Goal: Contribute content

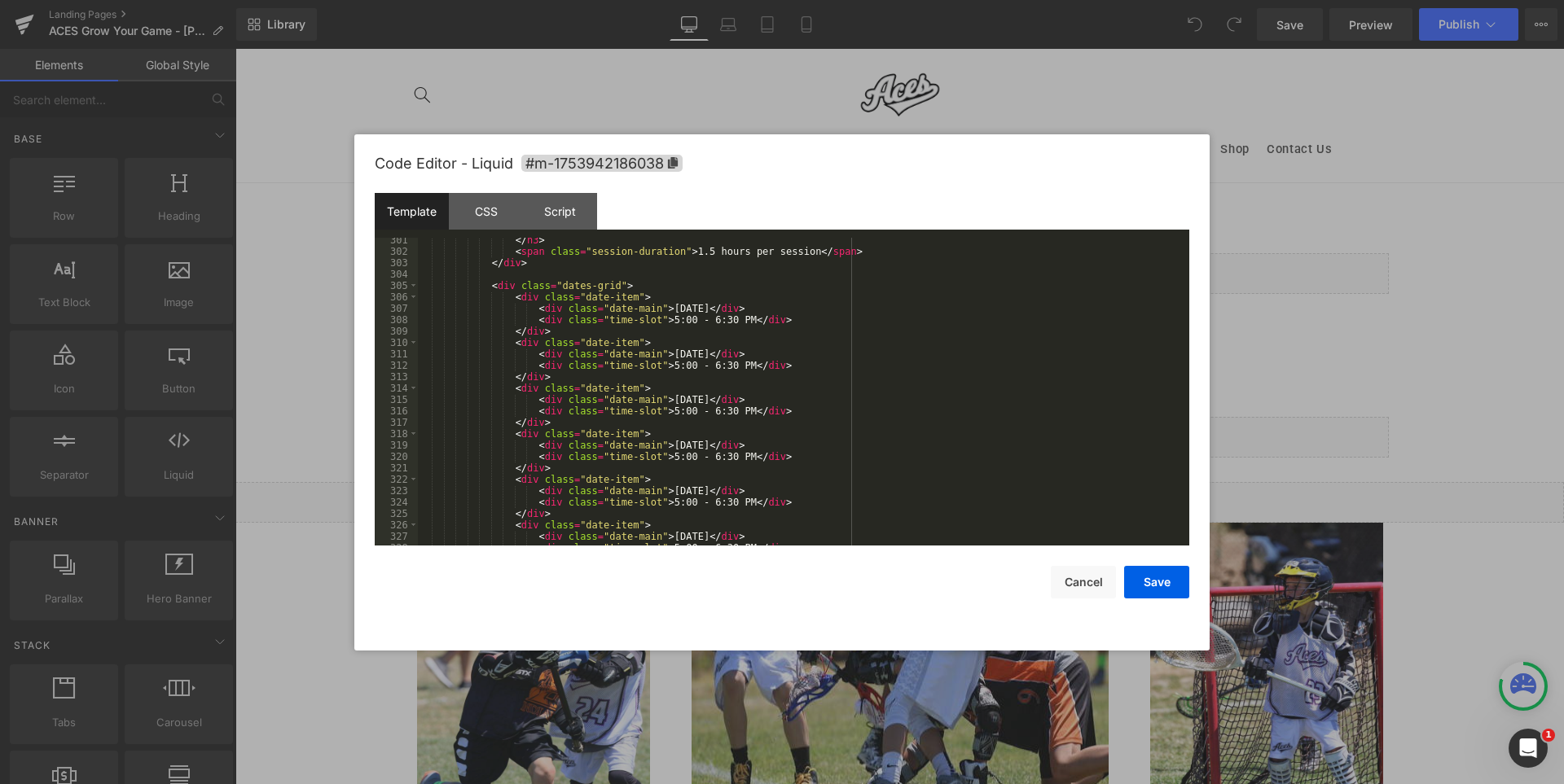
click at [914, 473] on div "</ h3 > < span class = "session-duration" > 1.5 hours per session </ span > </ …" at bounding box center [1030, 473] width 233 height 0
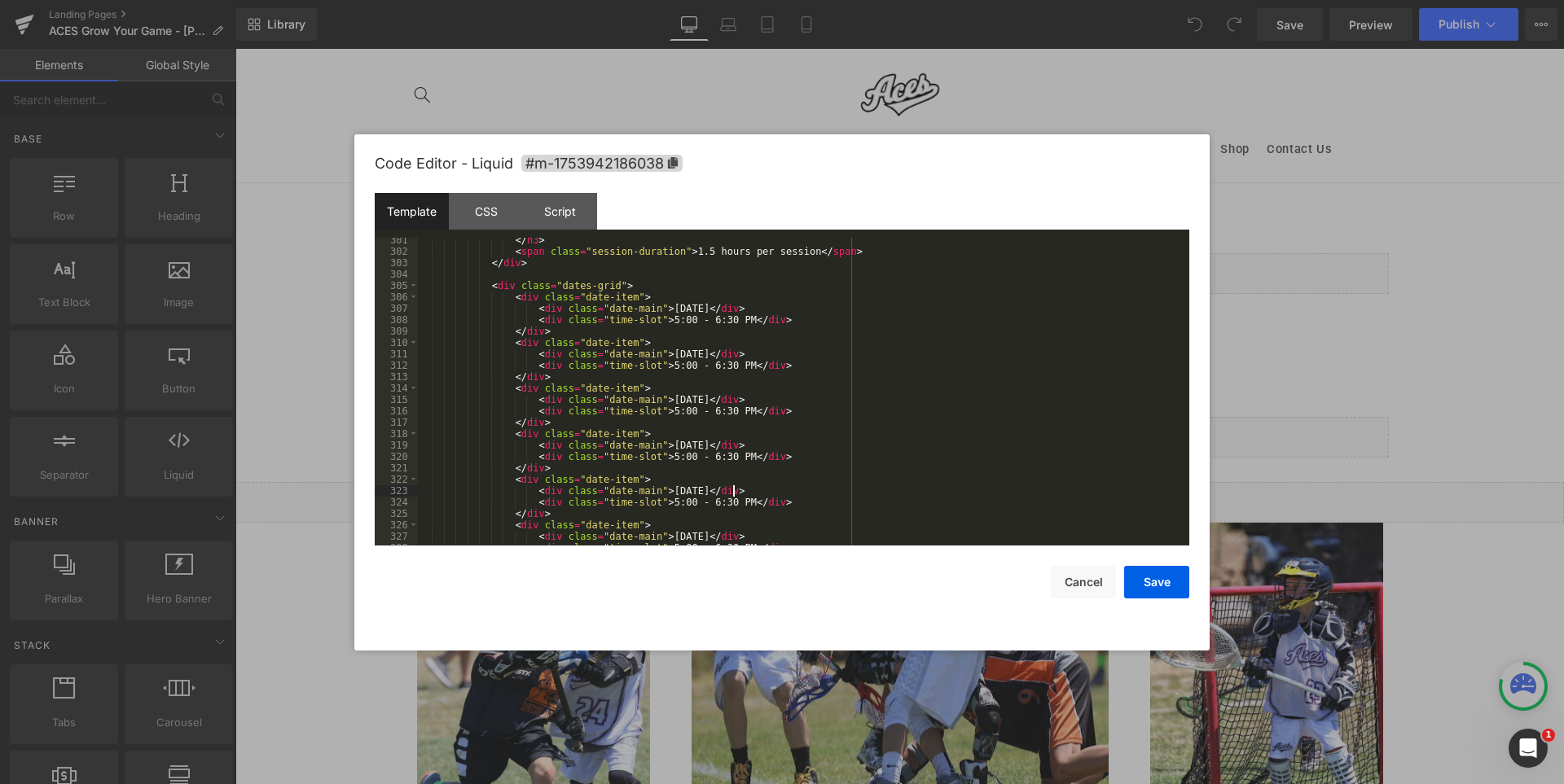
scroll to position [3518, 0]
click at [914, 473] on div "< div class = "dates-grid" > < div class = "date-item" > < div class = "date-ma…" at bounding box center [1030, 473] width 233 height 0
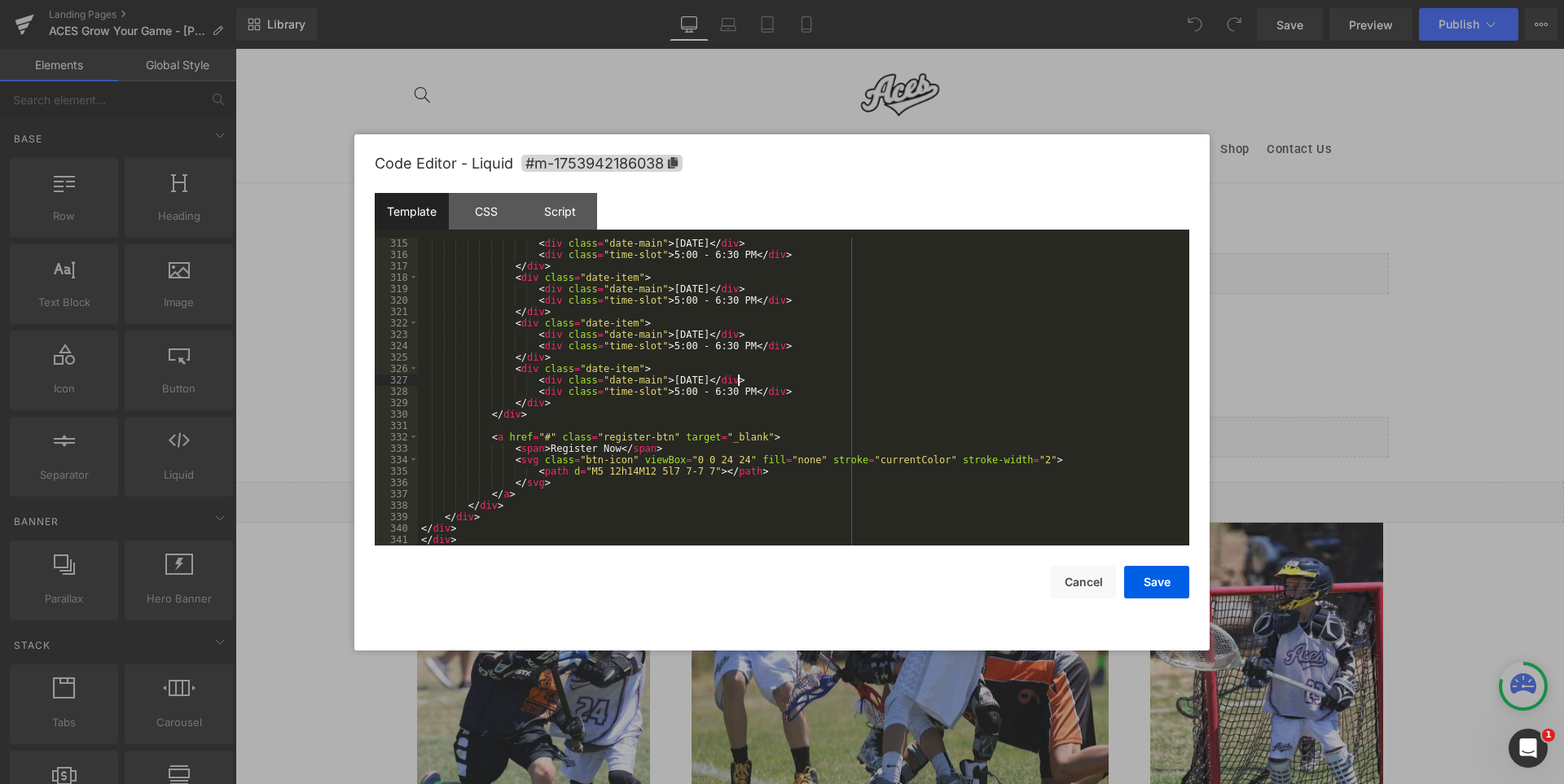
scroll to position [3624, 0]
click at [914, 473] on div "< div class = "date-main" > [DATE] </ div > < div class = "time-slot" > 5:00 - …" at bounding box center [1030, 473] width 233 height 0
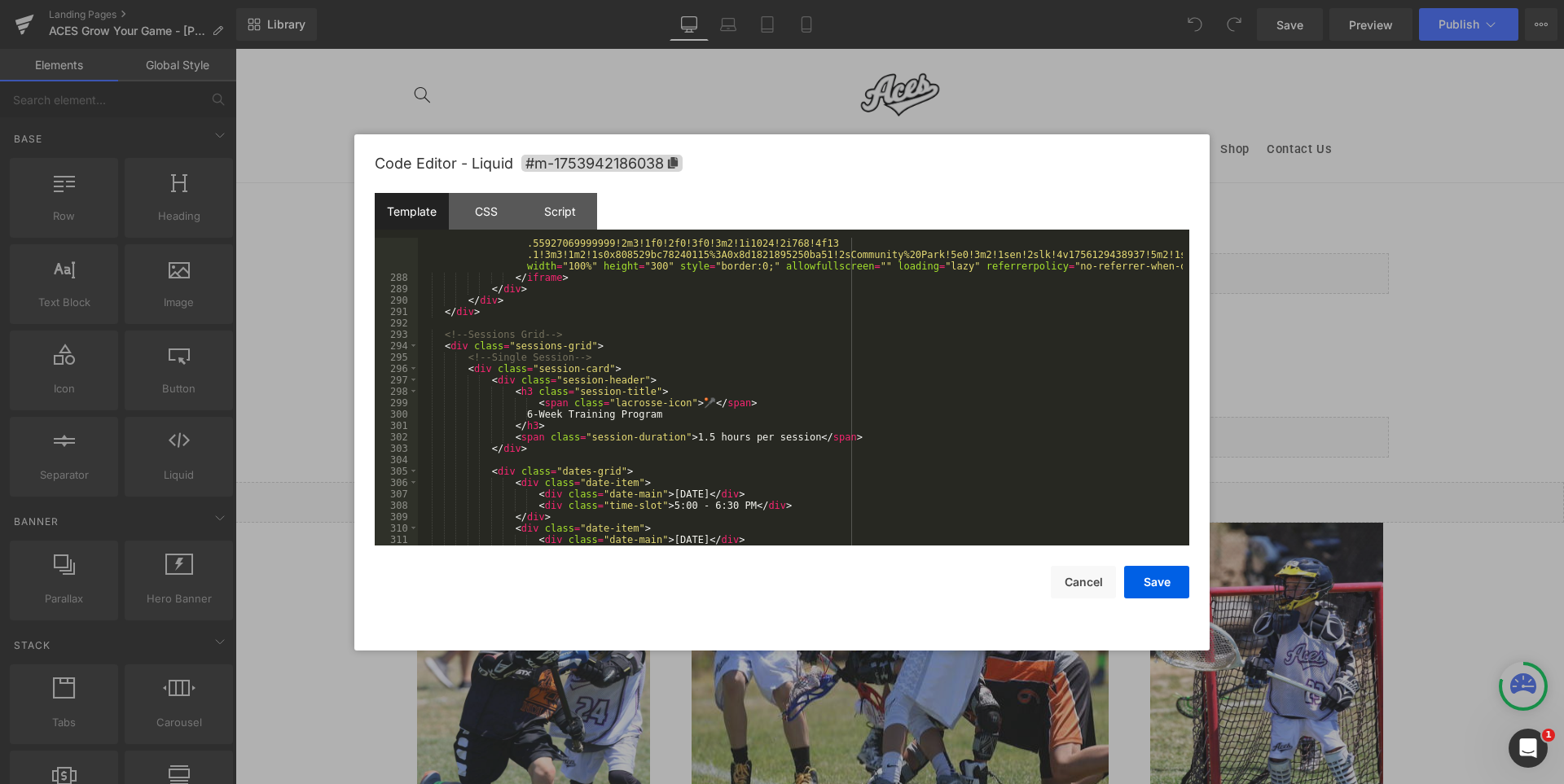
scroll to position [3087, 0]
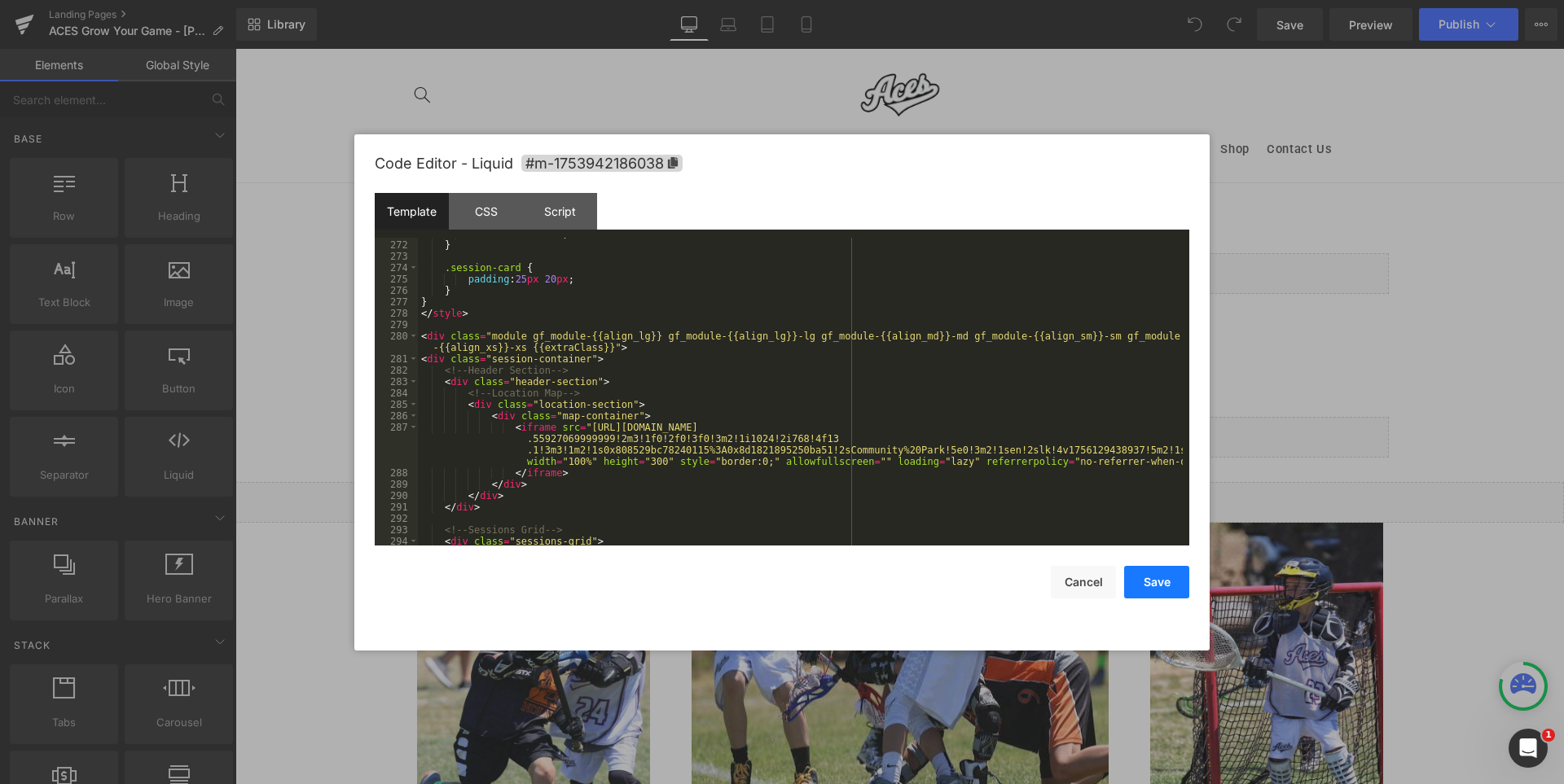
click at [1157, 576] on button "Save" at bounding box center [1157, 582] width 66 height 33
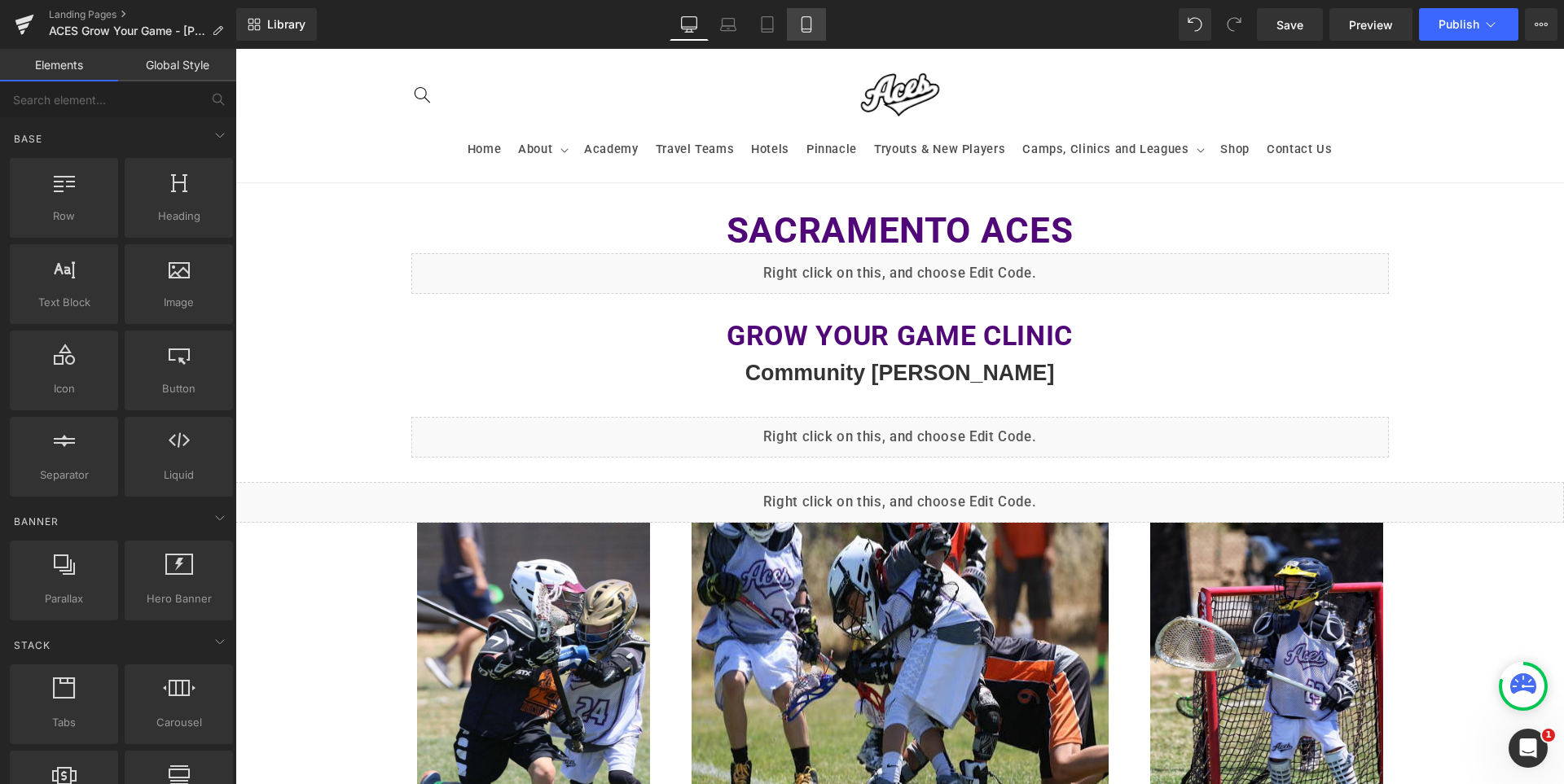
click at [810, 11] on link "Mobile" at bounding box center [807, 24] width 39 height 33
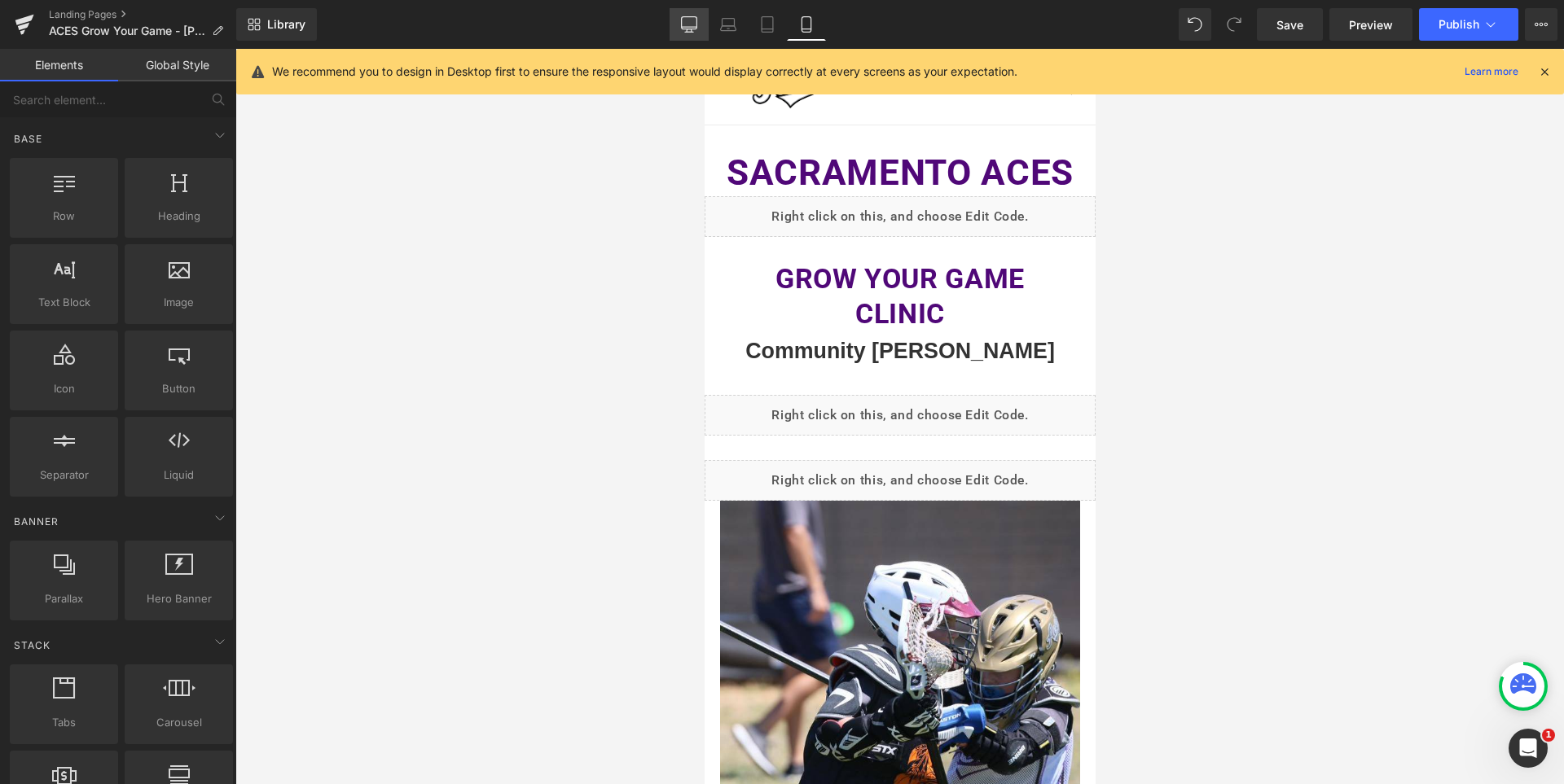
click at [689, 27] on icon at bounding box center [689, 27] width 16 height 0
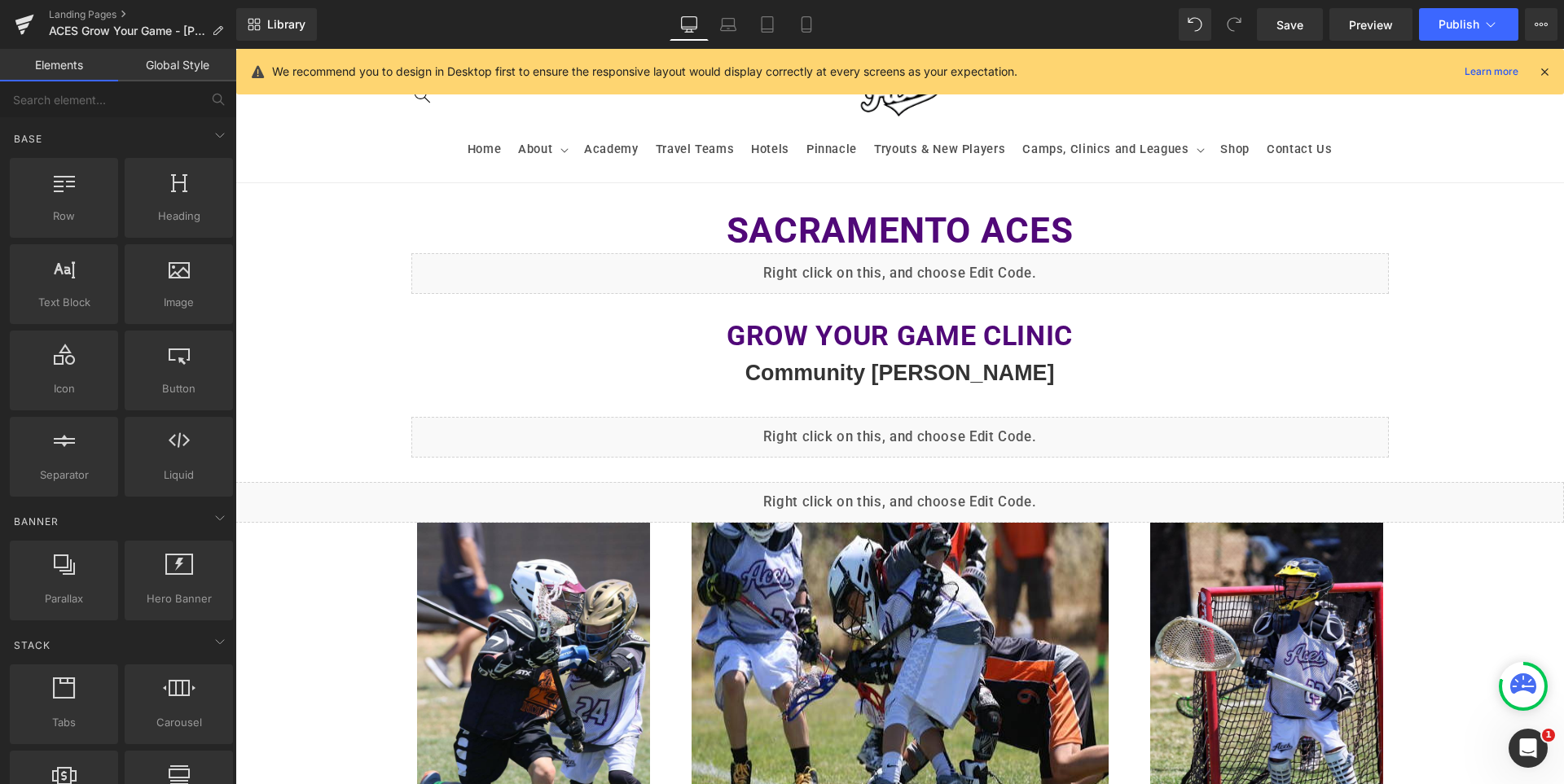
scroll to position [135, 0]
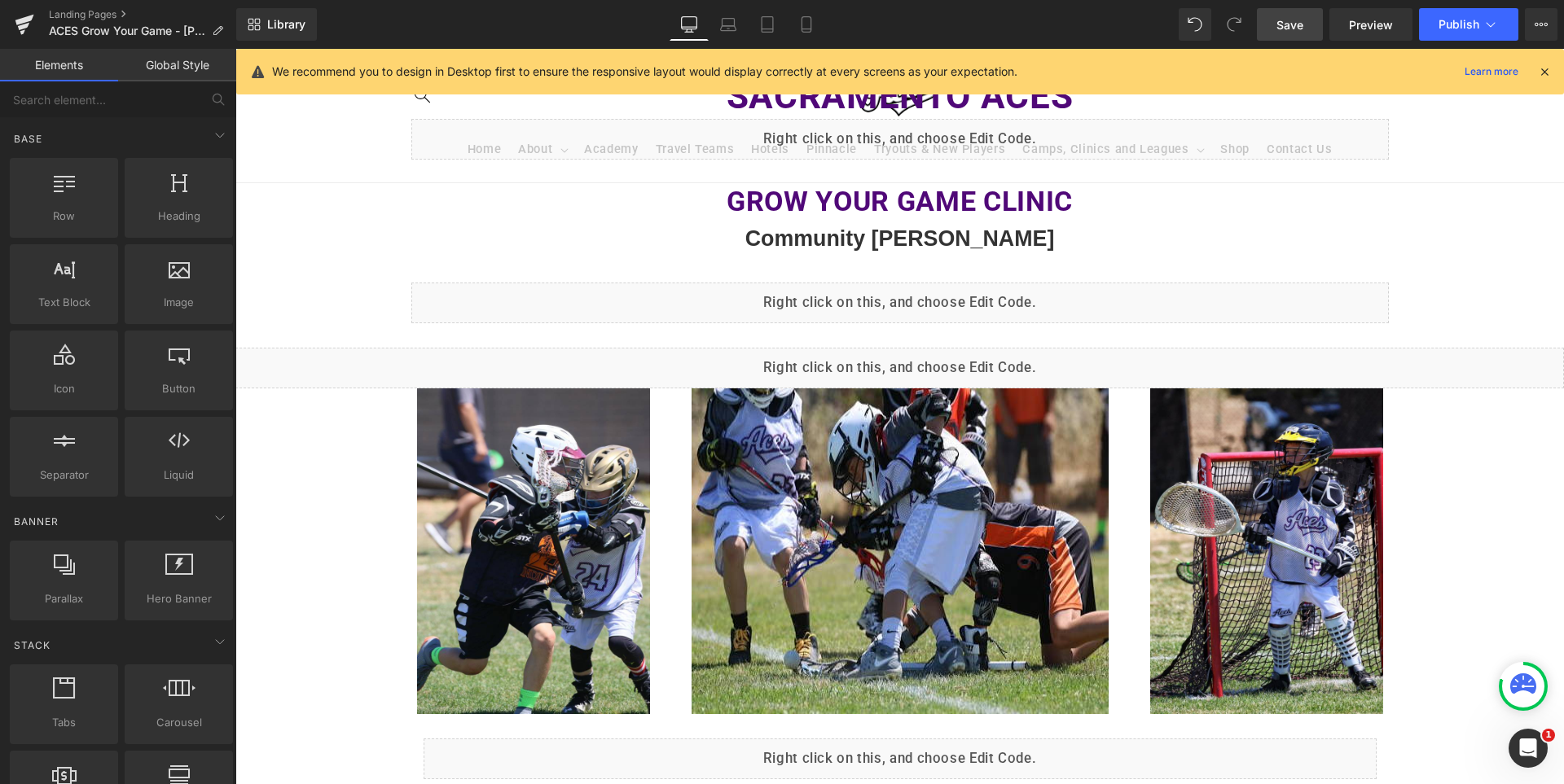
click at [1264, 14] on link "Save" at bounding box center [1290, 24] width 66 height 33
click at [1544, 73] on icon at bounding box center [1544, 72] width 15 height 15
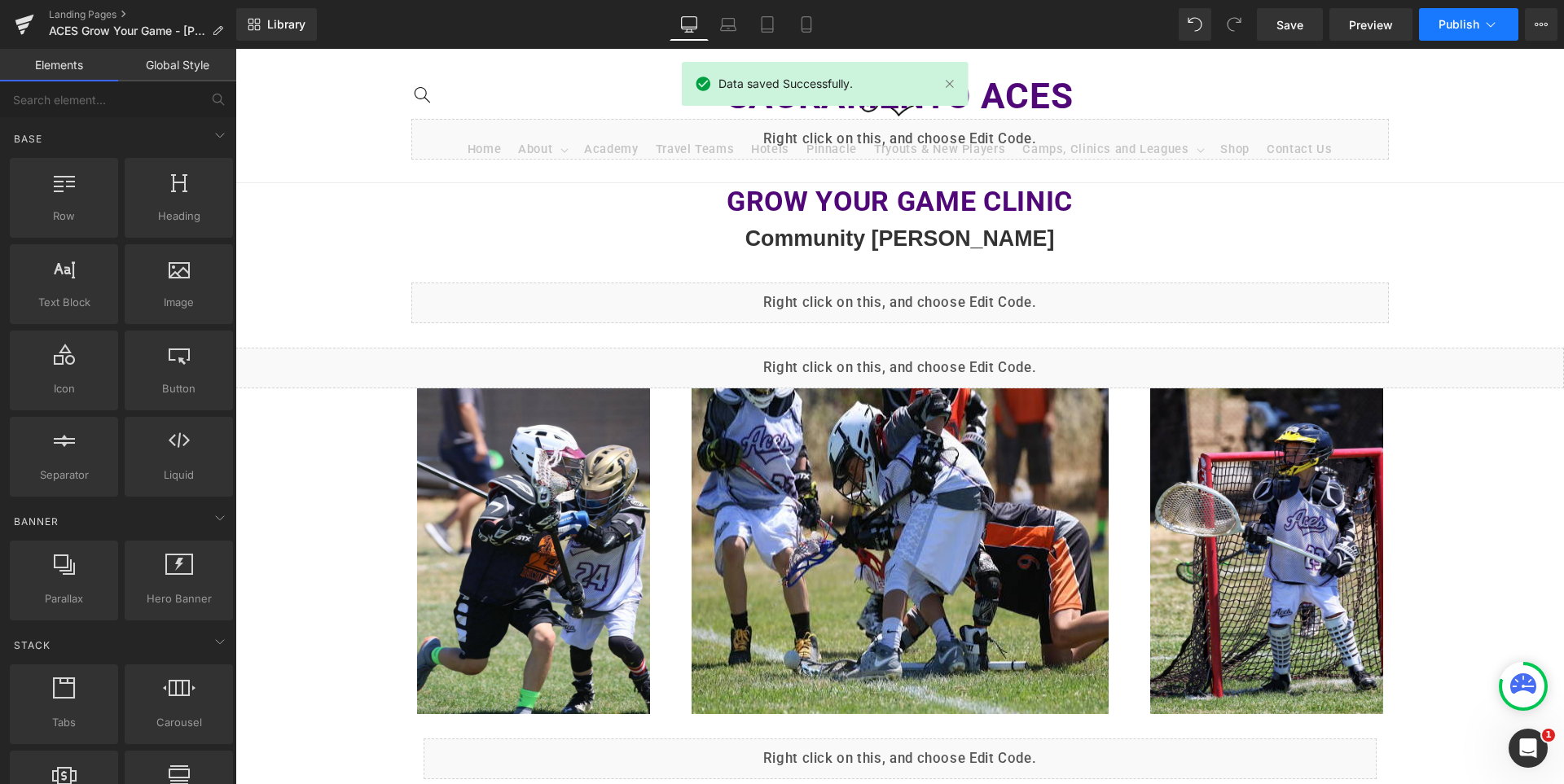
click at [1447, 20] on span "Publish" at bounding box center [1459, 24] width 41 height 13
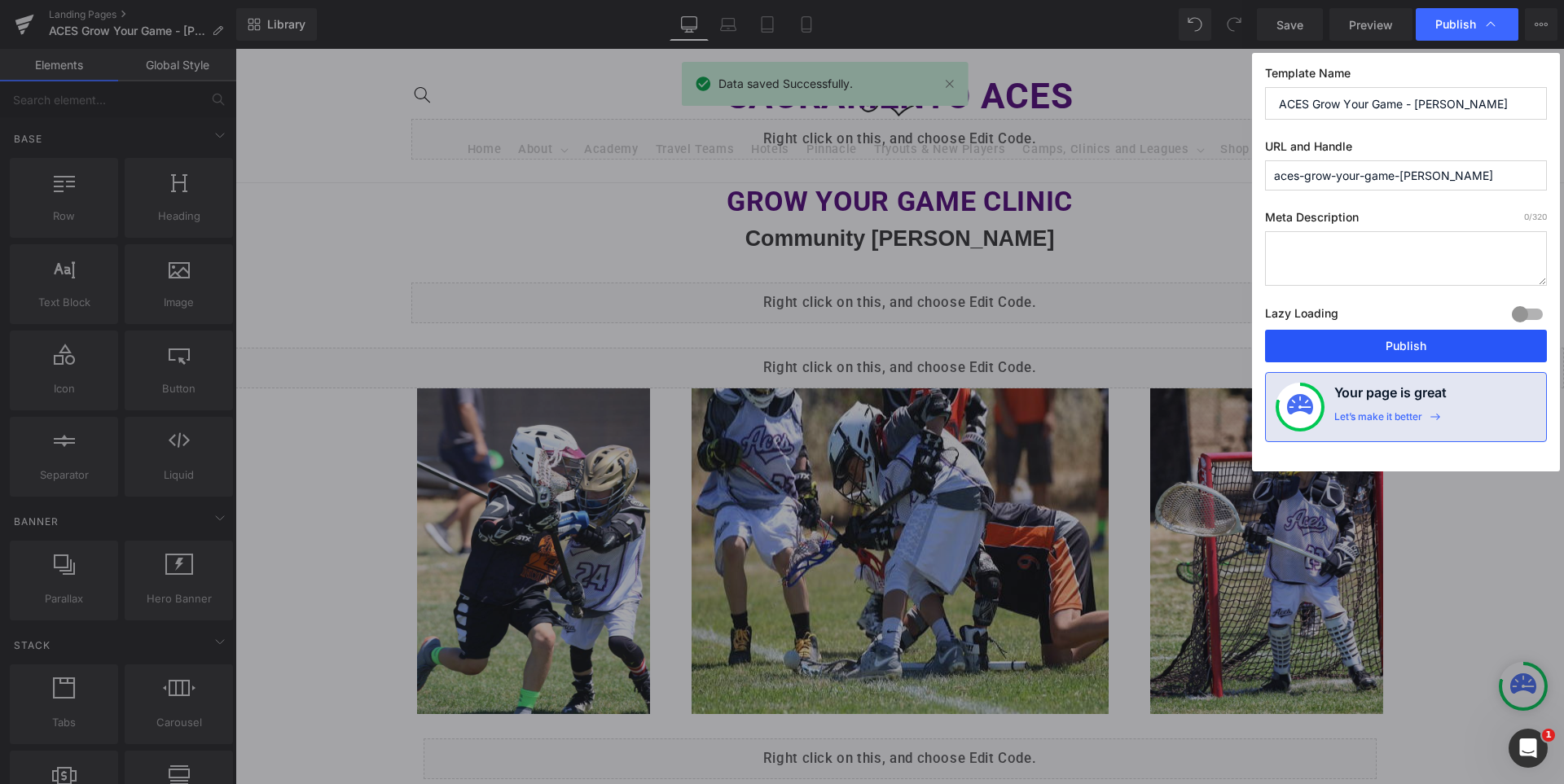
click at [1425, 346] on button "Publish" at bounding box center [1406, 345] width 282 height 33
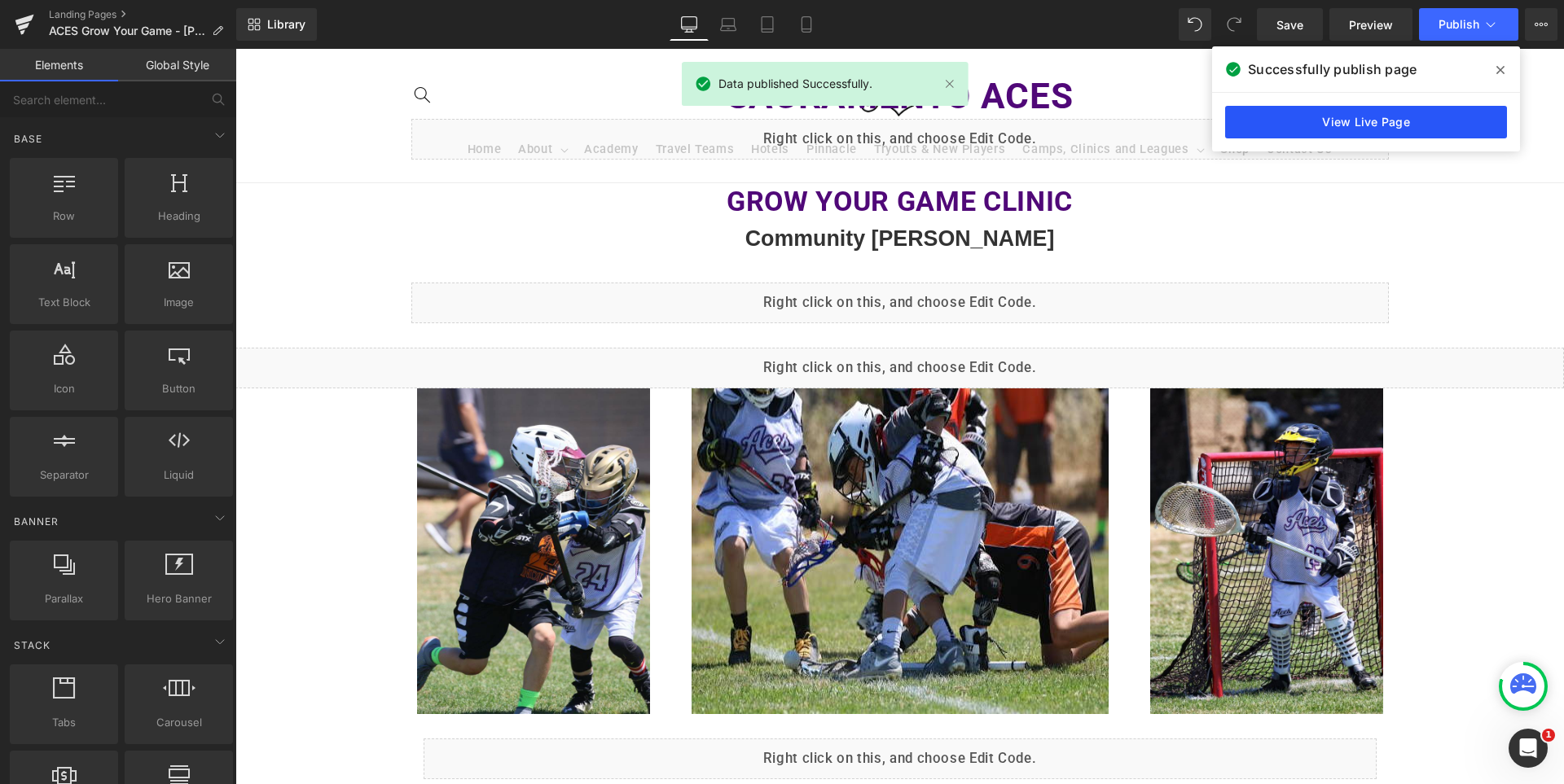
click at [1374, 125] on link "View Live Page" at bounding box center [1366, 122] width 282 height 33
